Goal: Register for event/course

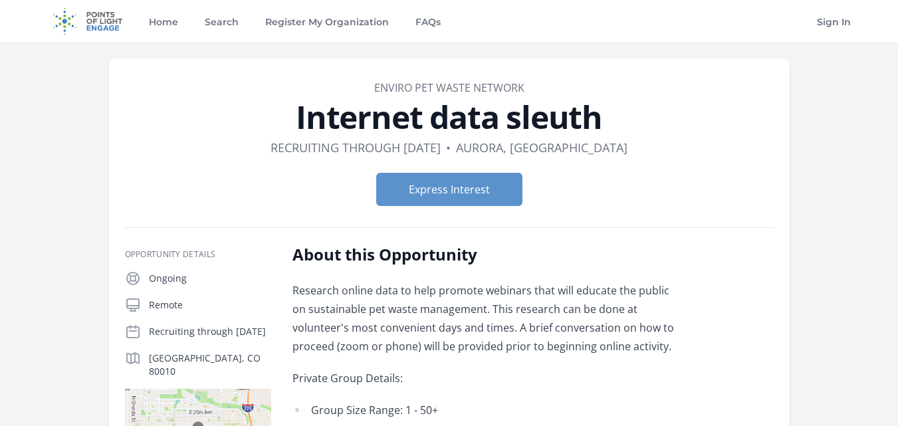
click at [425, 207] on div "Express Interest" at bounding box center [449, 189] width 649 height 54
click at [425, 193] on button "Express Interest" at bounding box center [449, 189] width 146 height 33
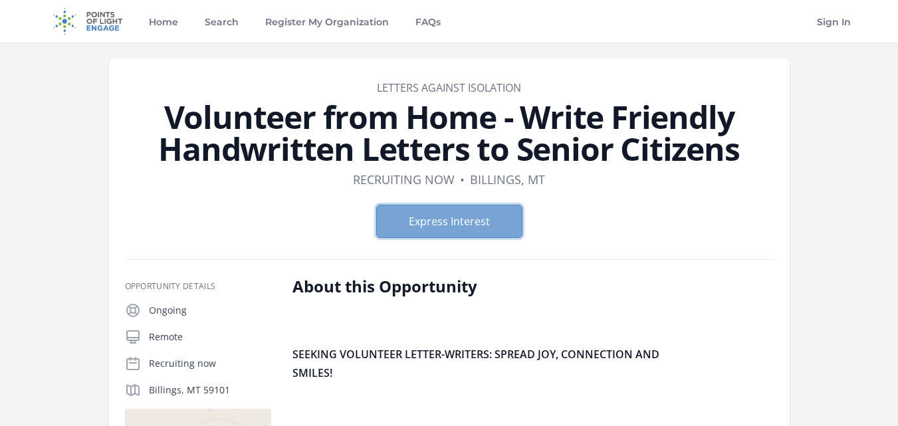
click at [506, 217] on button "Express Interest" at bounding box center [449, 221] width 146 height 33
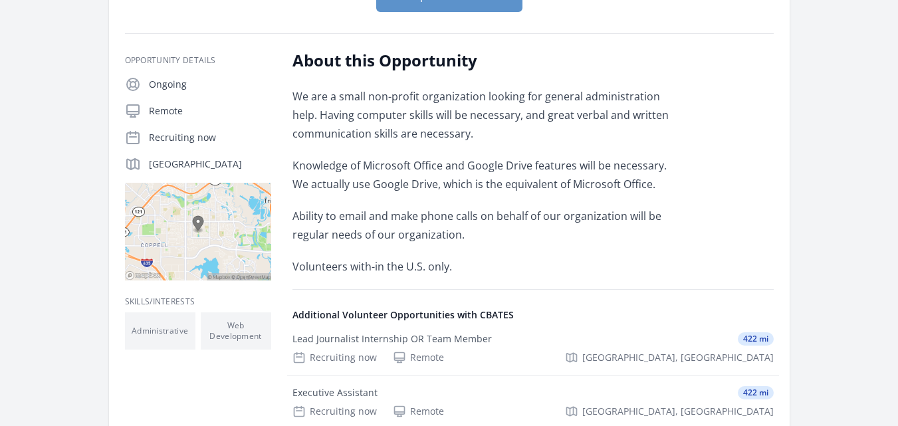
scroll to position [159, 0]
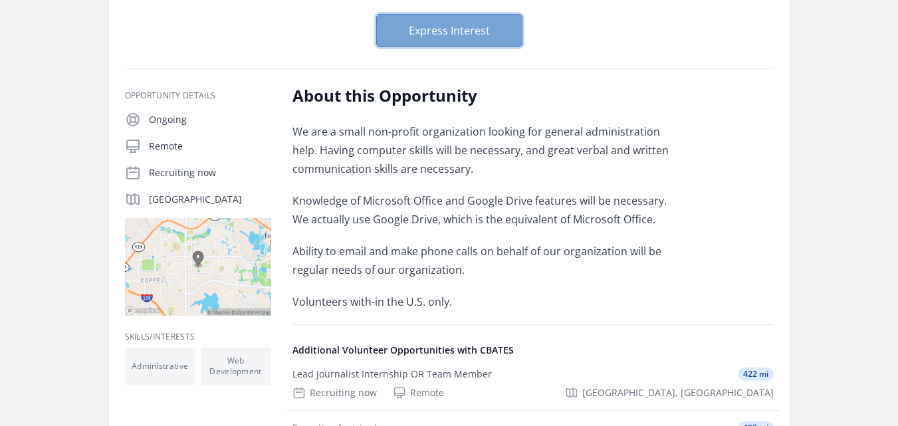
click at [427, 21] on button "Express Interest" at bounding box center [449, 30] width 146 height 33
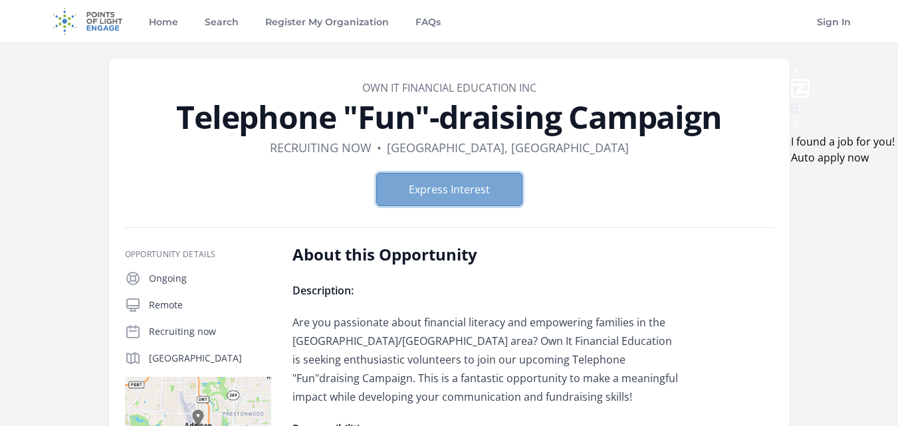
click at [451, 189] on button "Express Interest" at bounding box center [449, 189] width 146 height 33
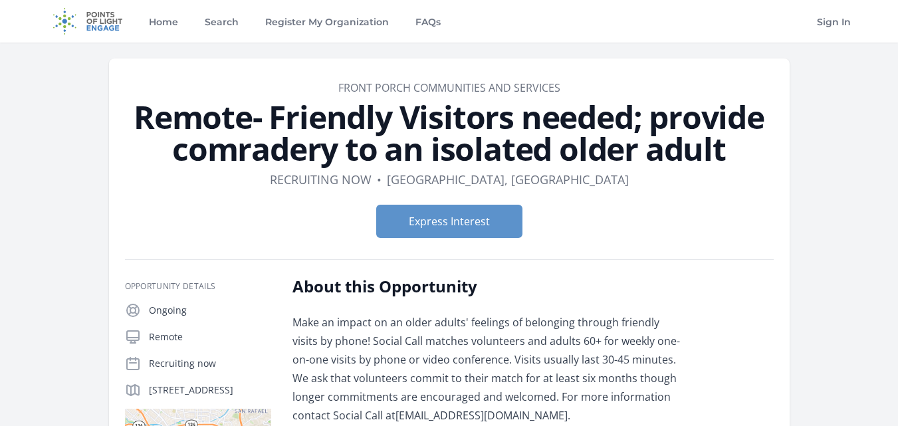
click at [480, 203] on div "Express Interest" at bounding box center [449, 221] width 649 height 54
click at [479, 215] on button "Express Interest" at bounding box center [449, 221] width 146 height 33
click at [465, 210] on button "Express Interest" at bounding box center [449, 221] width 146 height 33
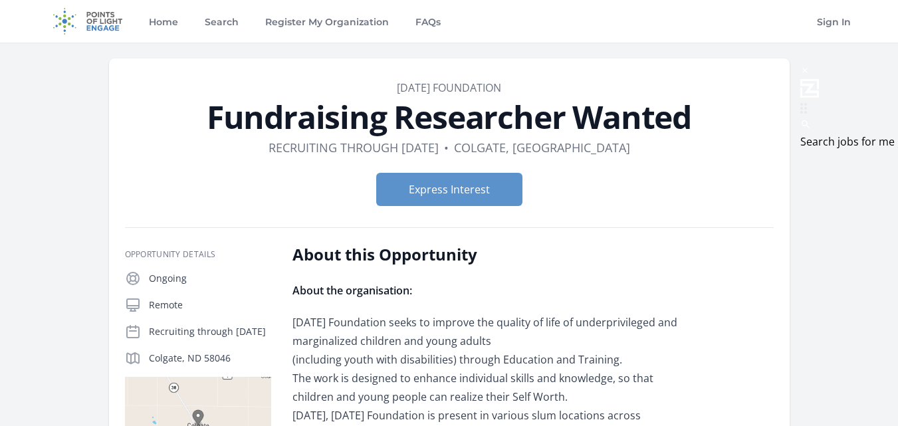
click at [423, 211] on div "Express Interest" at bounding box center [449, 189] width 649 height 54
click at [422, 197] on button "Express Interest" at bounding box center [449, 189] width 146 height 33
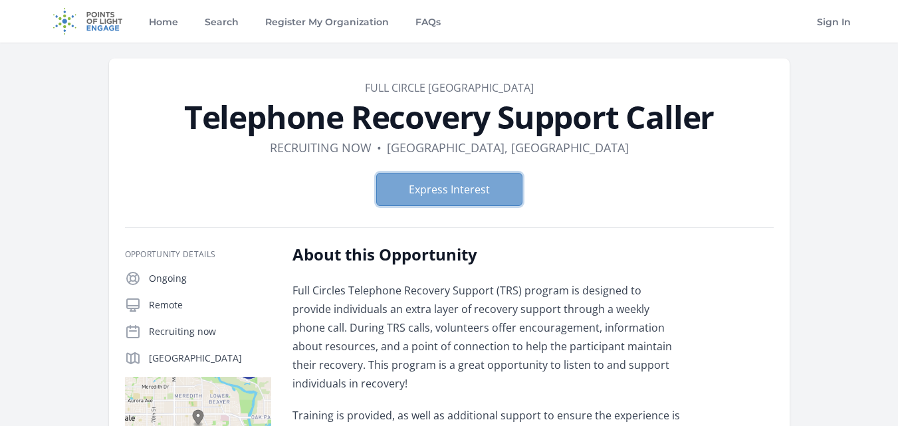
click at [465, 191] on button "Express Interest" at bounding box center [449, 189] width 146 height 33
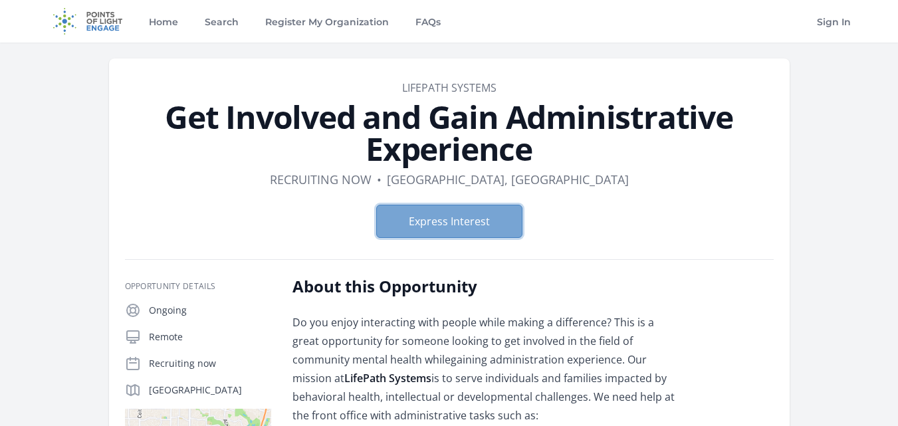
click at [482, 217] on button "Express Interest" at bounding box center [449, 221] width 146 height 33
